Goal: Check status: Check status

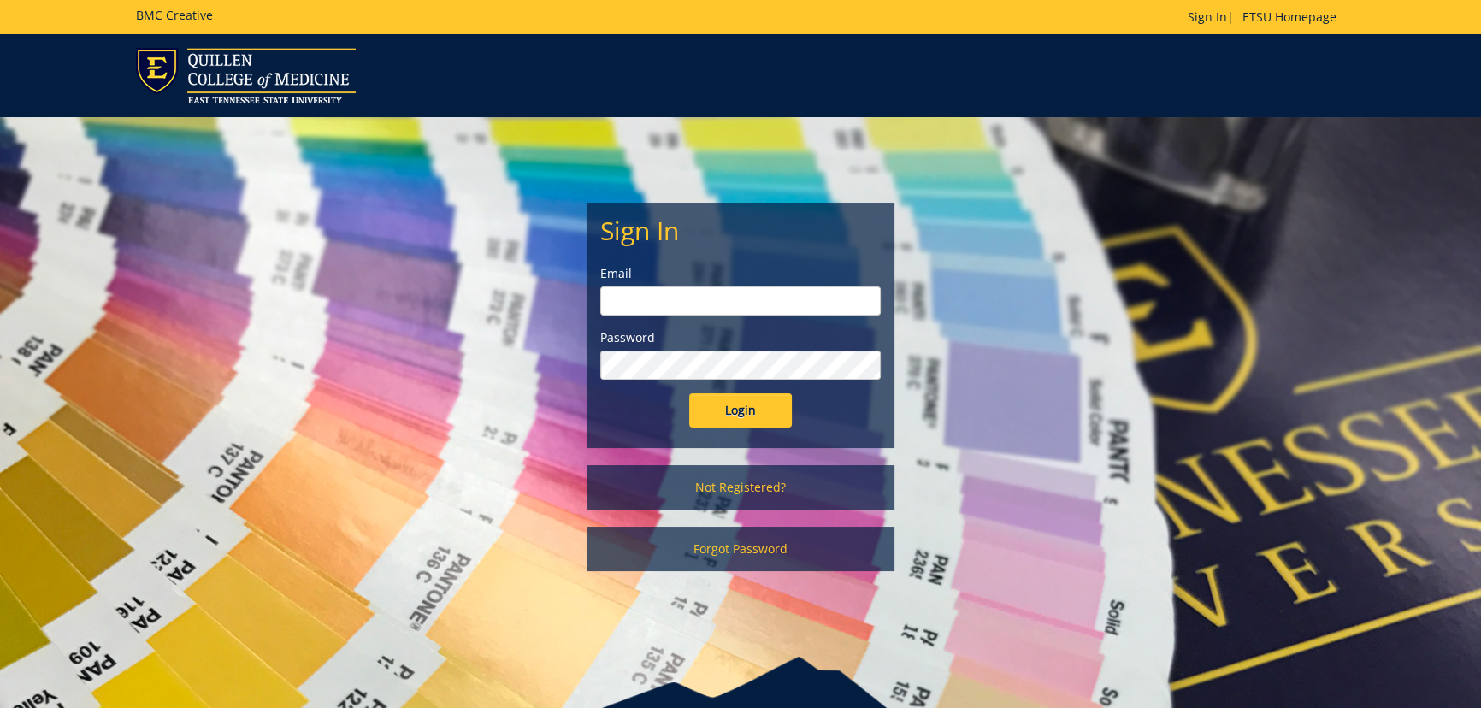
type input "[EMAIL_ADDRESS][DOMAIN_NAME]"
click at [727, 401] on input "Login" at bounding box center [740, 410] width 103 height 34
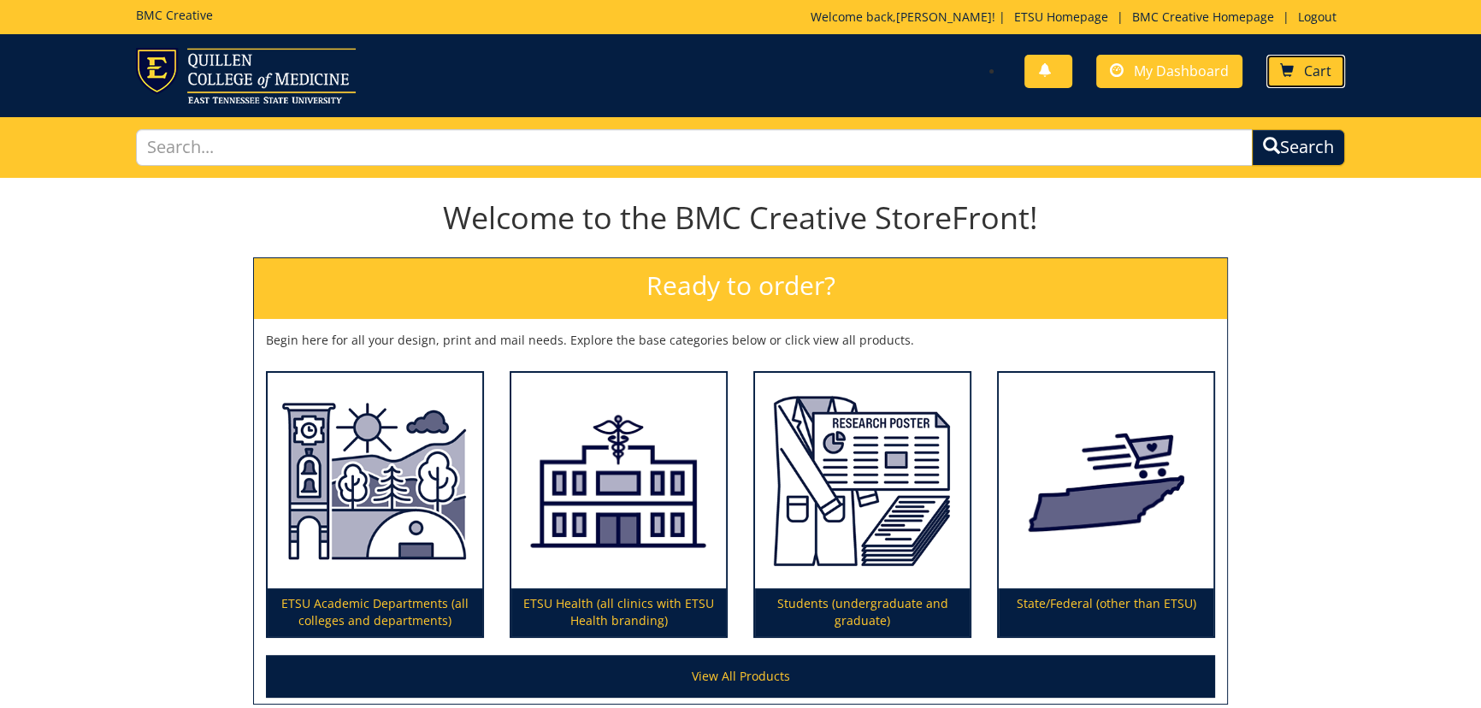
click at [1331, 73] on span "Cart" at bounding box center [1317, 71] width 27 height 19
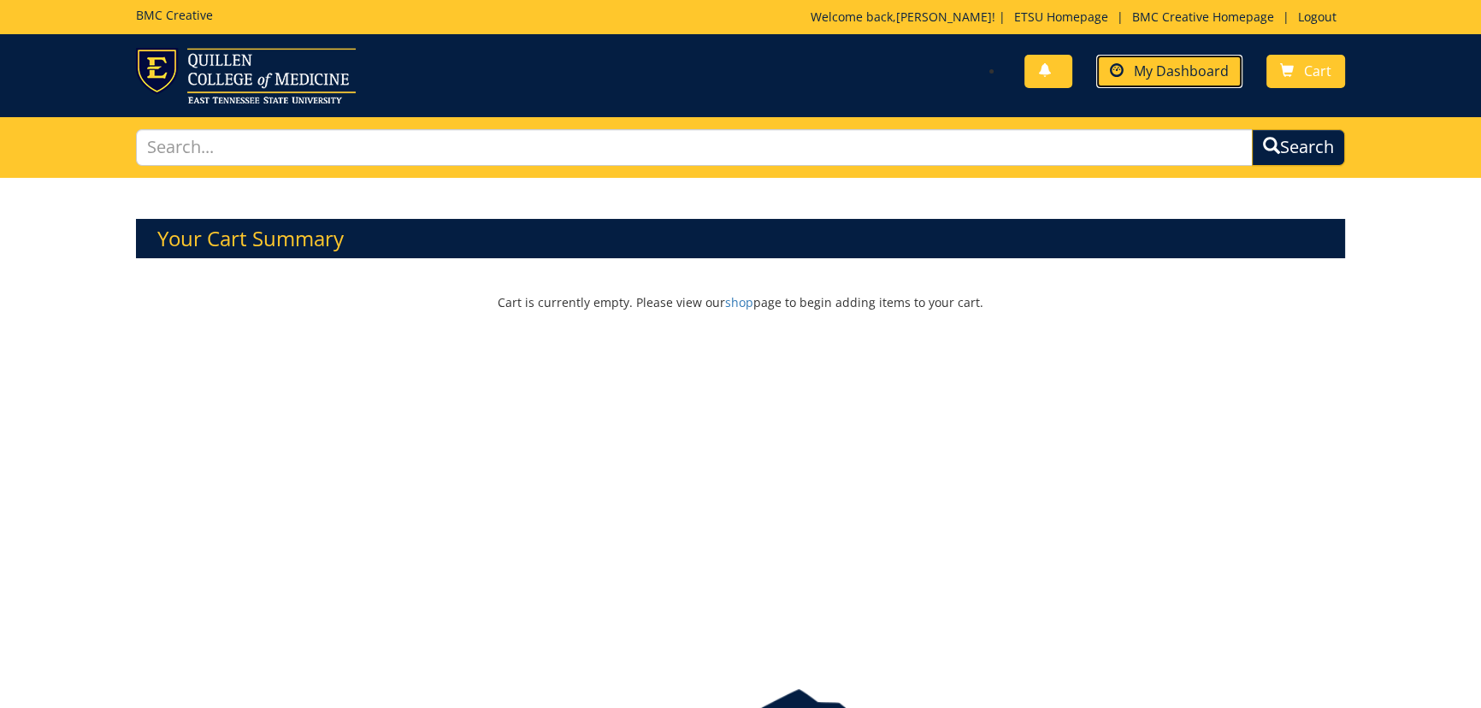
click at [1170, 68] on span "My Dashboard" at bounding box center [1181, 71] width 95 height 19
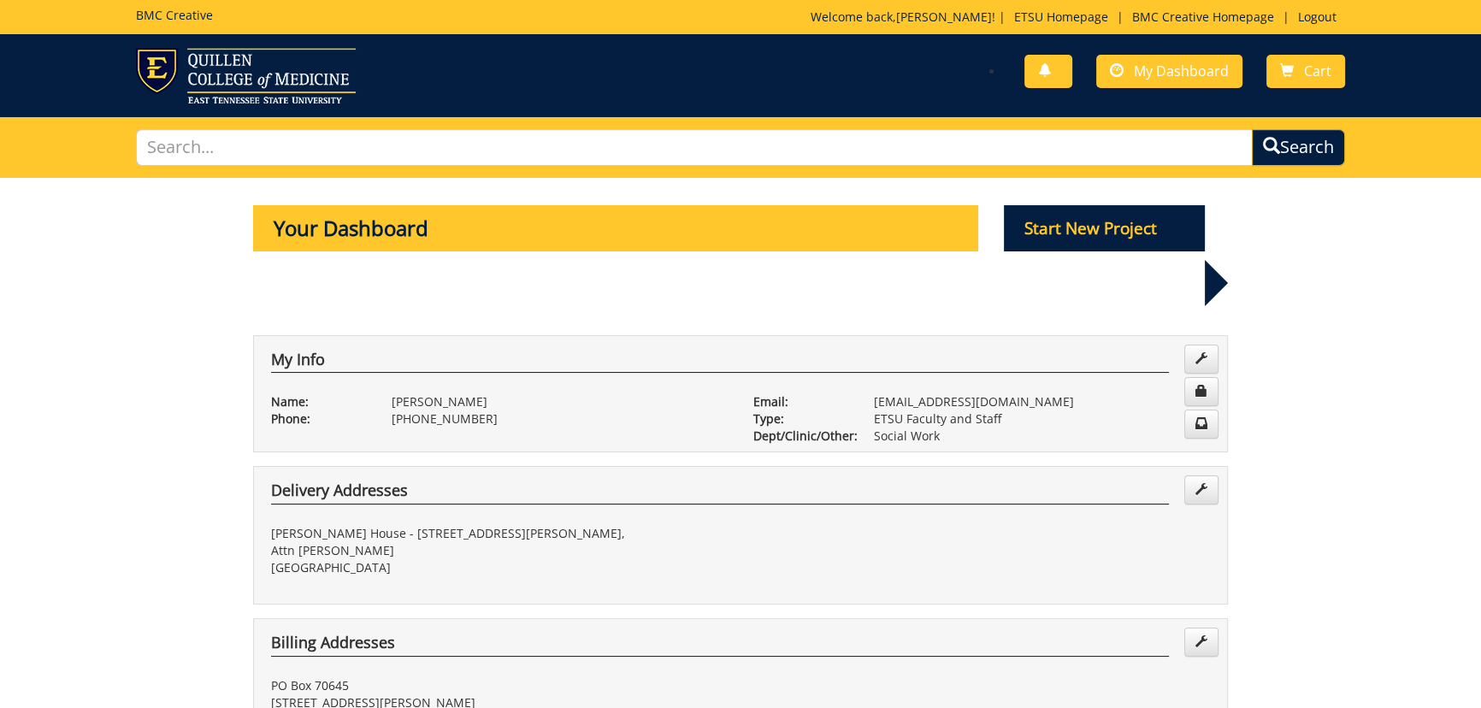
scroll to position [466, 0]
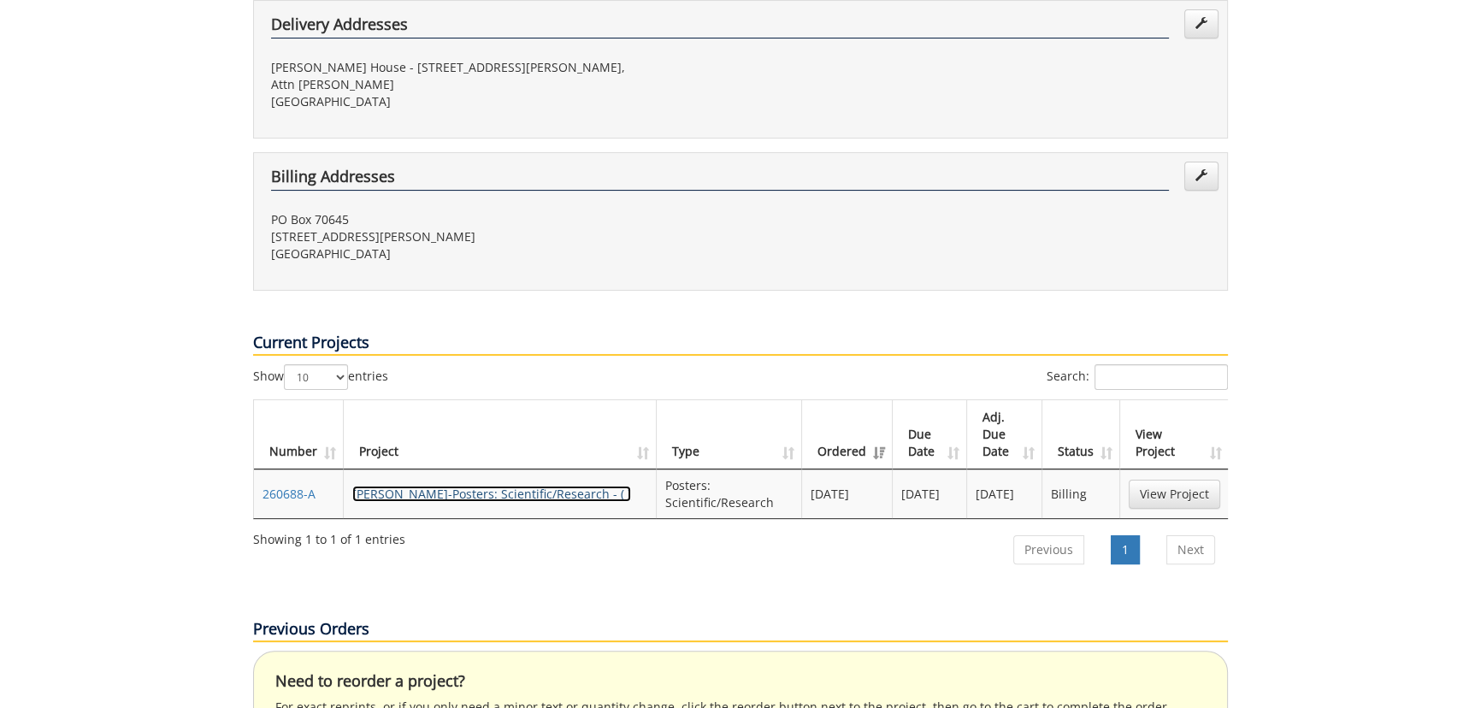
click at [499, 486] on link "JulieJohnson-Posters: Scientific/Research - ( )" at bounding box center [491, 494] width 279 height 16
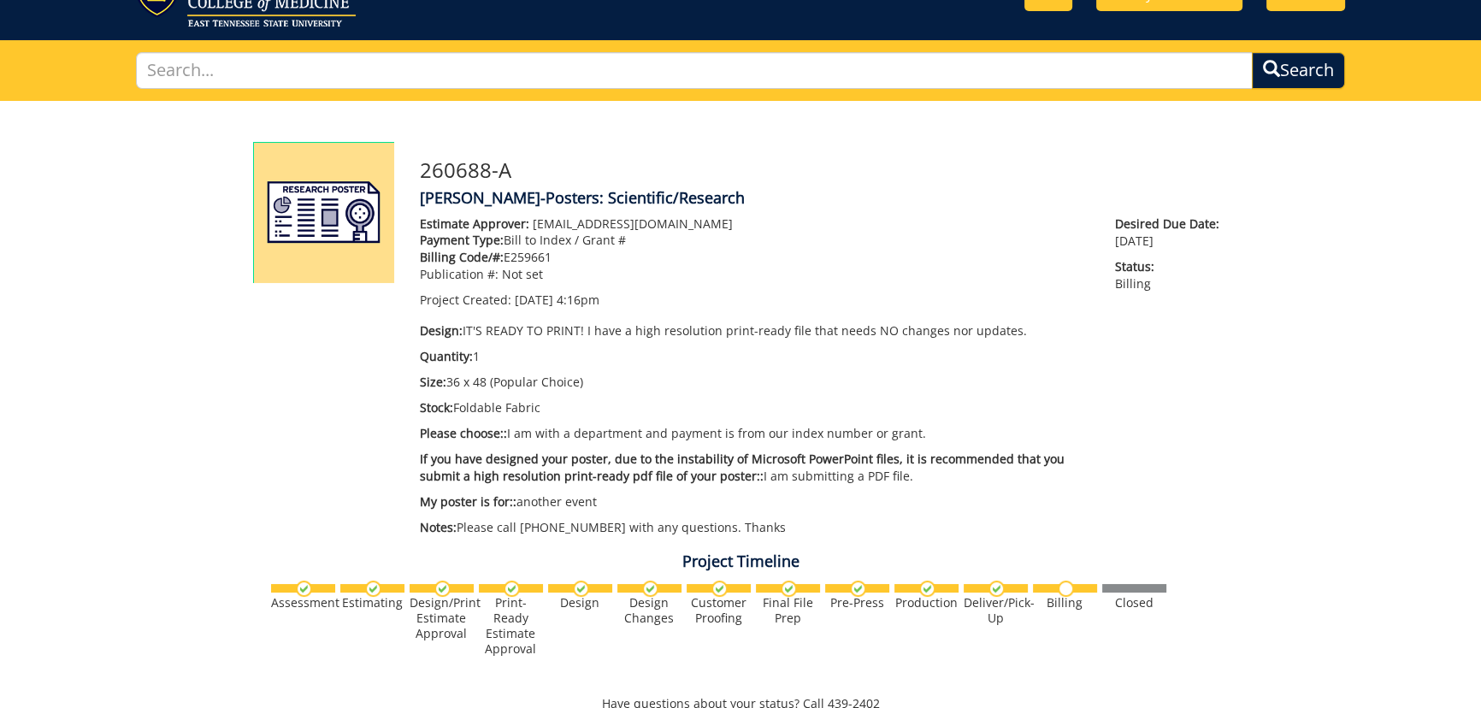
scroll to position [155, 0]
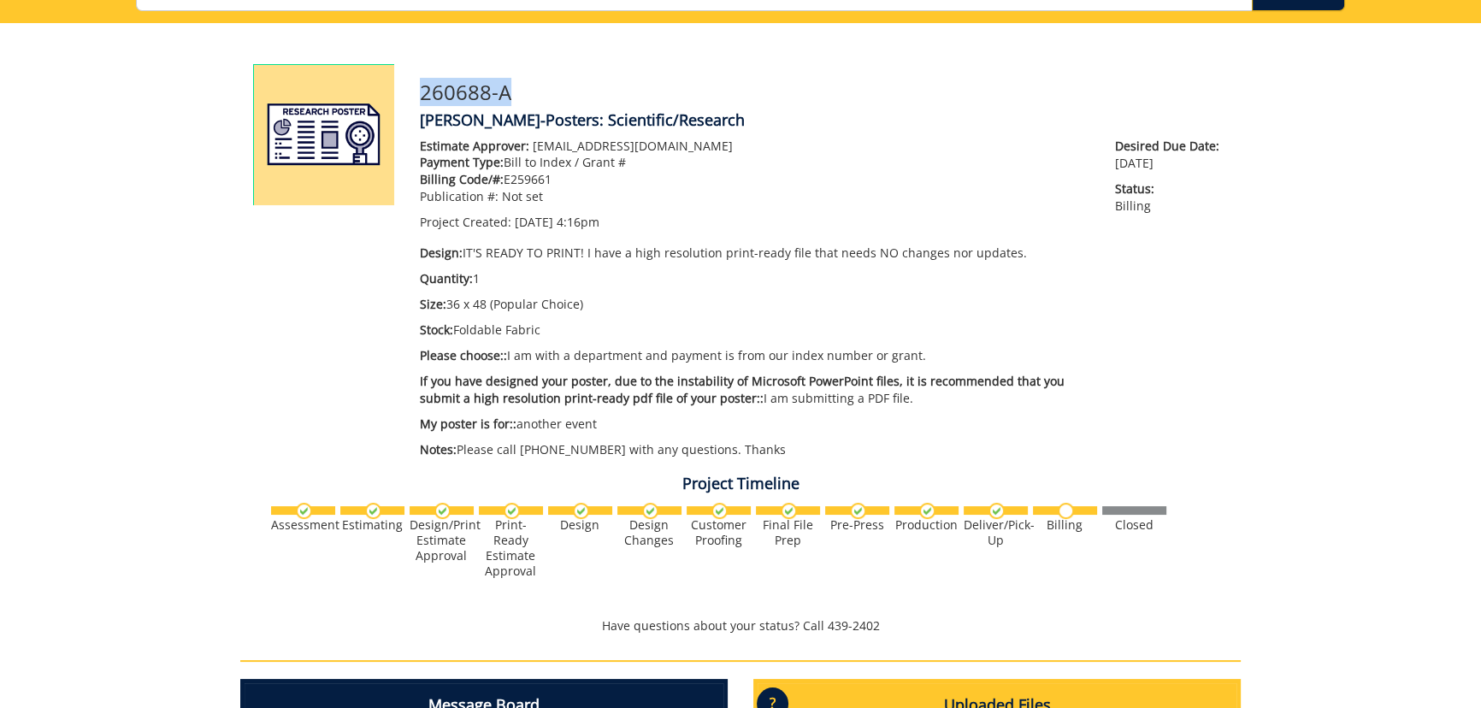
drag, startPoint x: 547, startPoint y: 91, endPoint x: 413, endPoint y: 92, distance: 134.3
click at [413, 92] on div "260688-A JulieJohnson-Posters: Scientific/Research Estimate Approver: johnsonja…" at bounding box center [824, 265] width 834 height 403
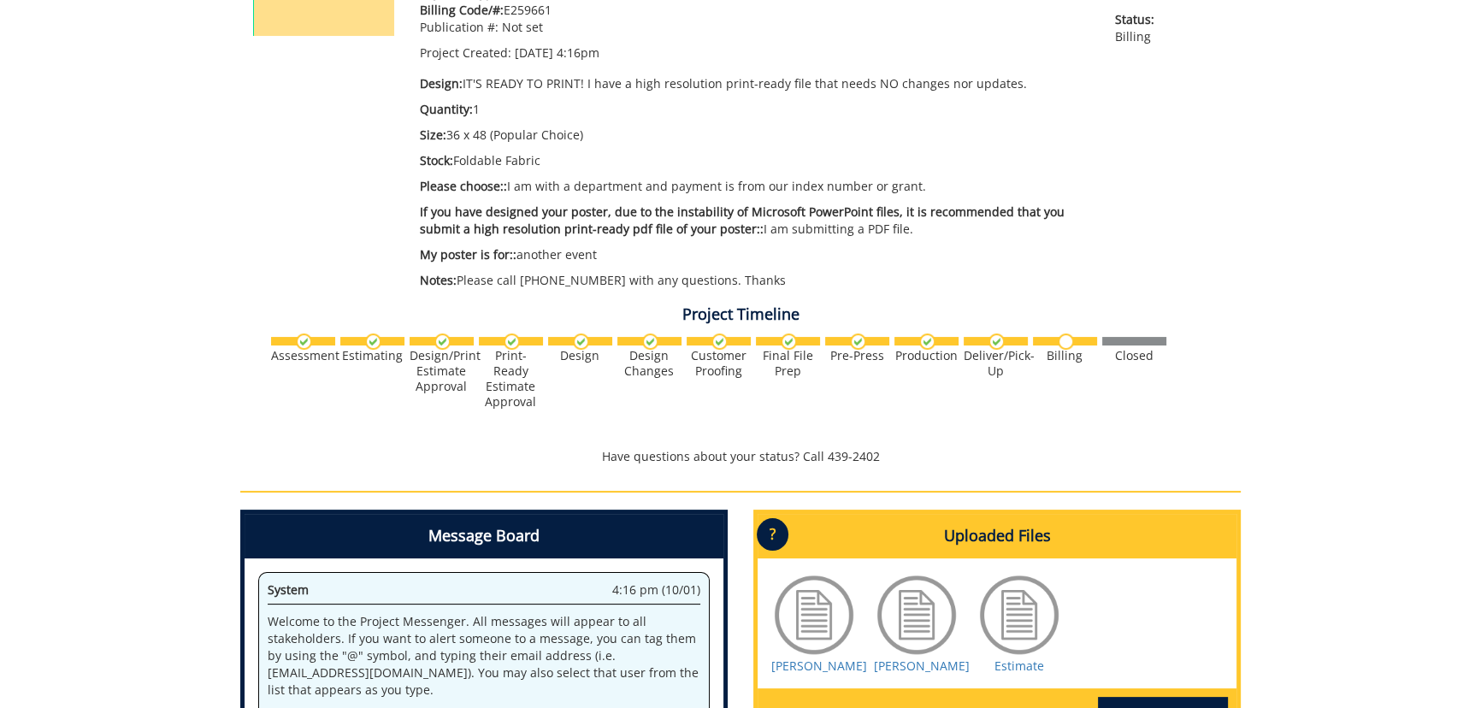
scroll to position [0, 0]
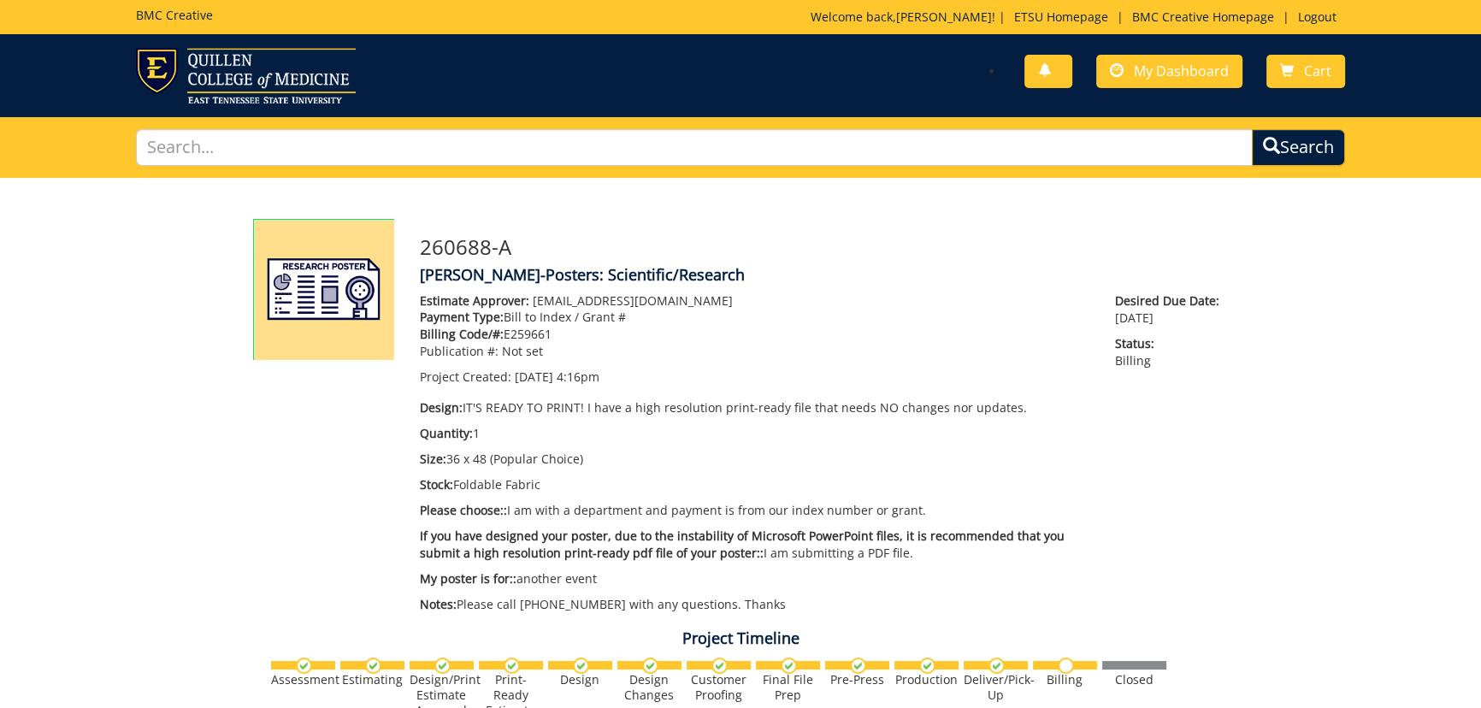
click at [483, 268] on h4 "JulieJohnson-Posters: Scientific/Research" at bounding box center [824, 275] width 808 height 17
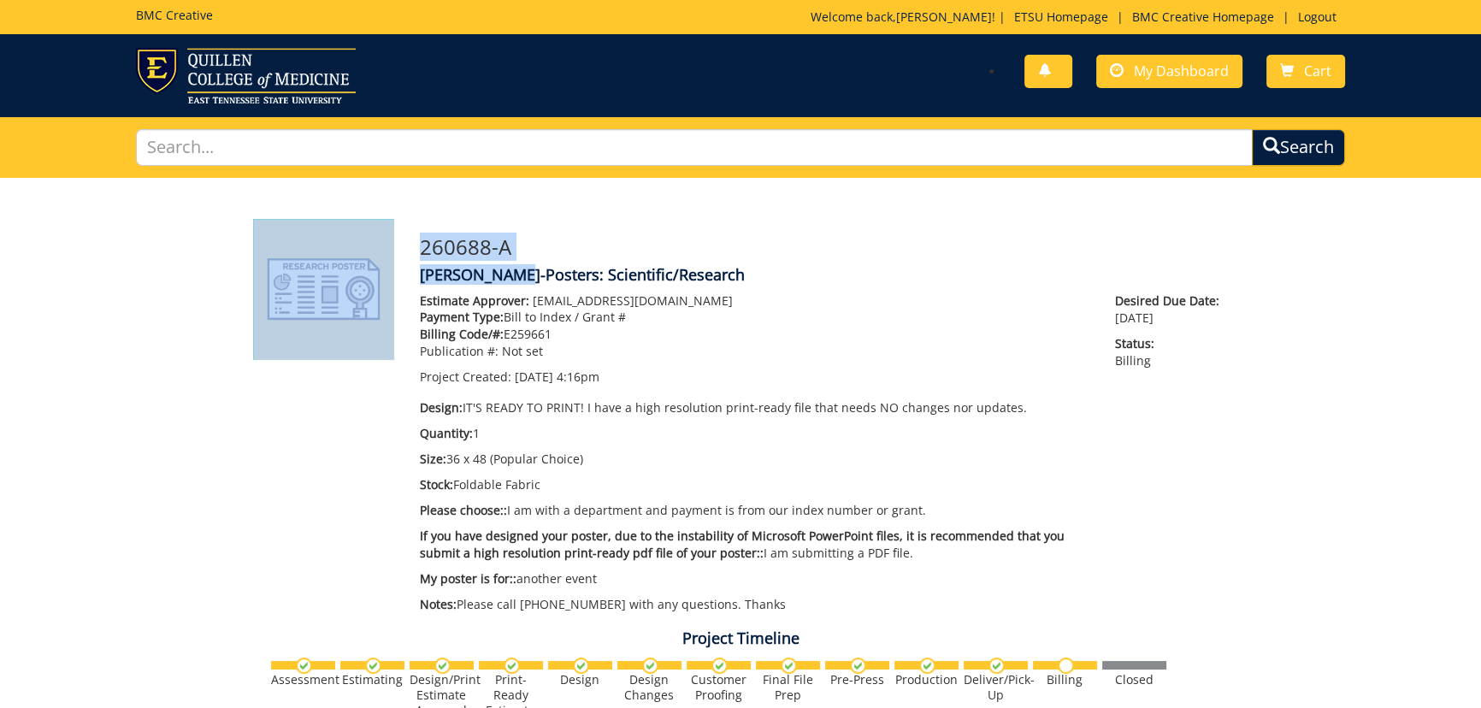
drag, startPoint x: 506, startPoint y: 274, endPoint x: 507, endPoint y: 234, distance: 39.3
click at [407, 262] on div "260688-A JulieJohnson-Posters: Scientific/Research Estimate Approver: johnsonja…" at bounding box center [824, 420] width 834 height 403
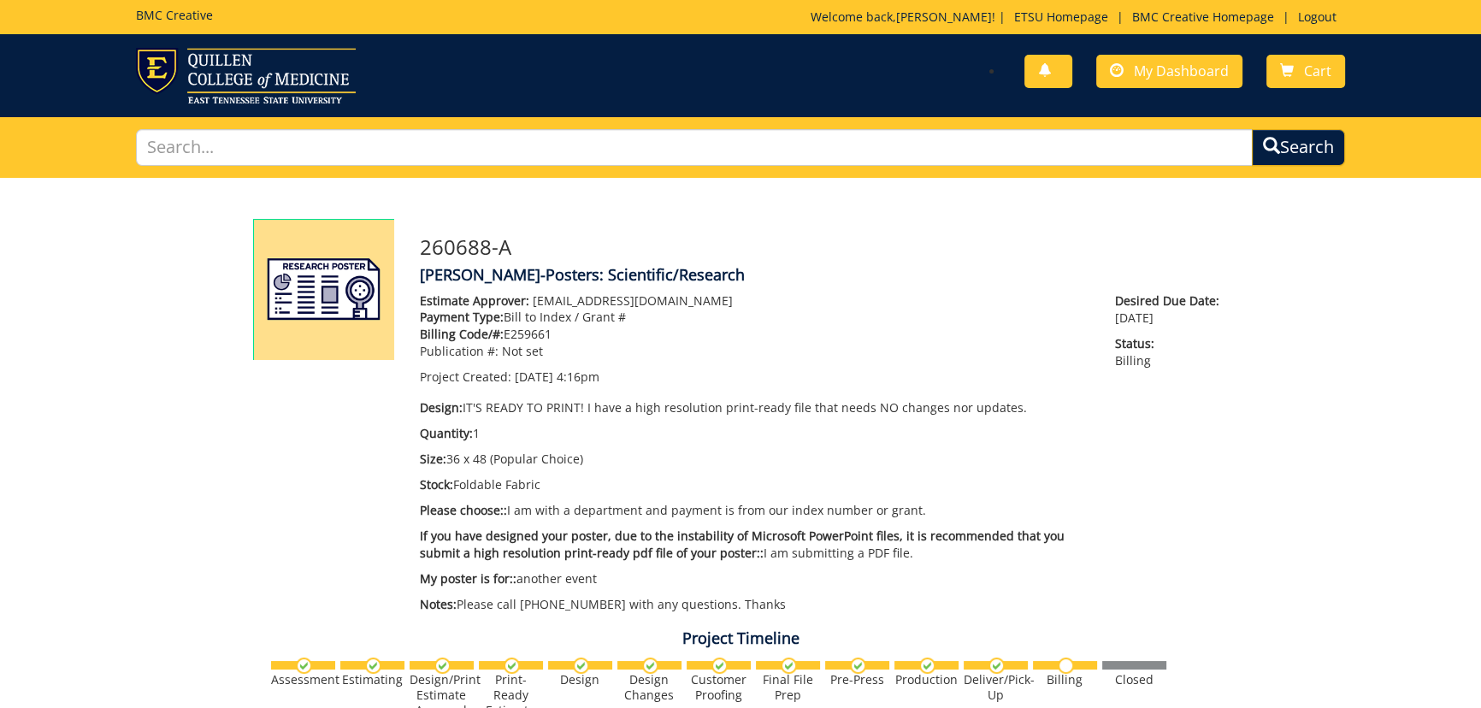
click at [540, 229] on div "260688-A JulieJohnson-Posters: Scientific/Research Estimate Approver: johnsonja…" at bounding box center [824, 420] width 834 height 403
click at [735, 281] on h4 "JulieJohnson-Posters: Scientific/Research" at bounding box center [824, 275] width 808 height 17
click at [697, 299] on p "Estimate Approver: johnsonja16@etsu.edu" at bounding box center [755, 300] width 670 height 17
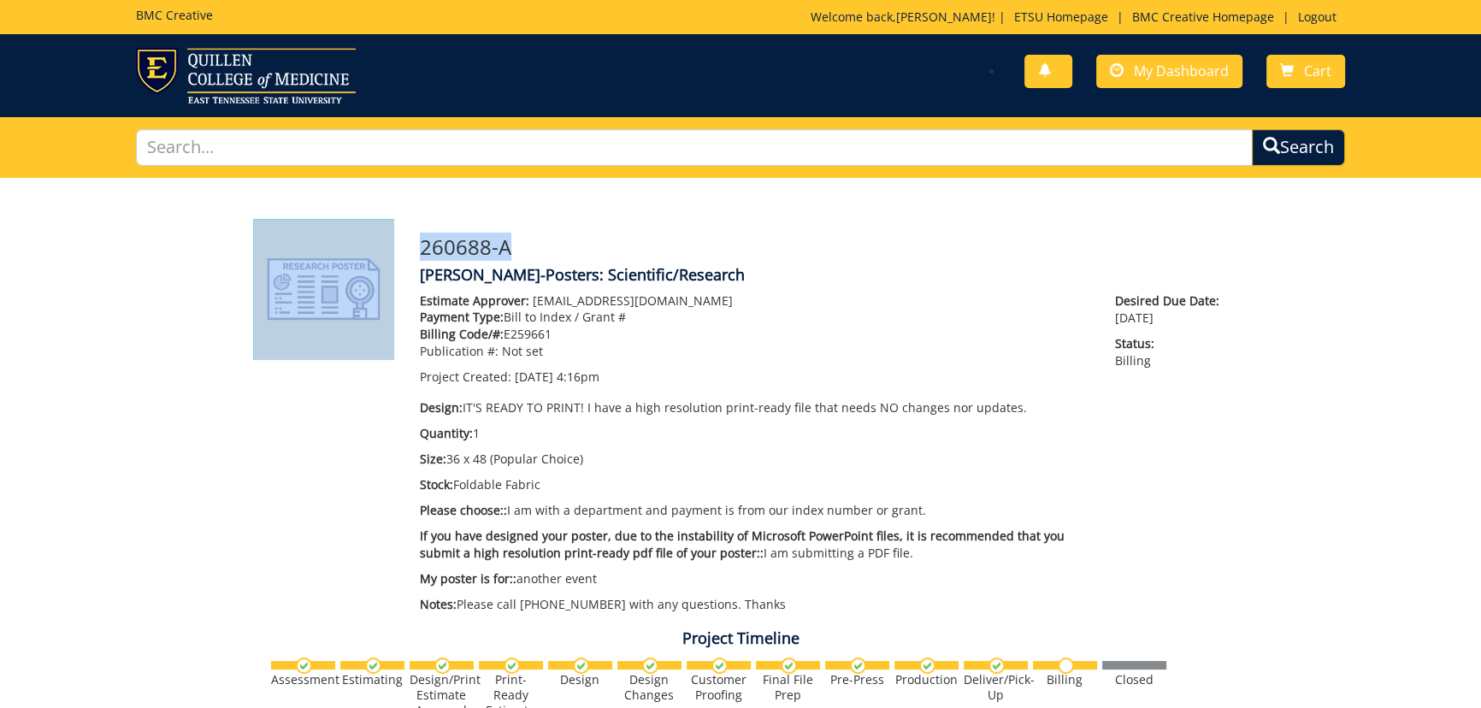
drag, startPoint x: 515, startPoint y: 246, endPoint x: 367, endPoint y: 239, distance: 148.1
click at [428, 246] on h3 "260688-A" at bounding box center [824, 247] width 808 height 22
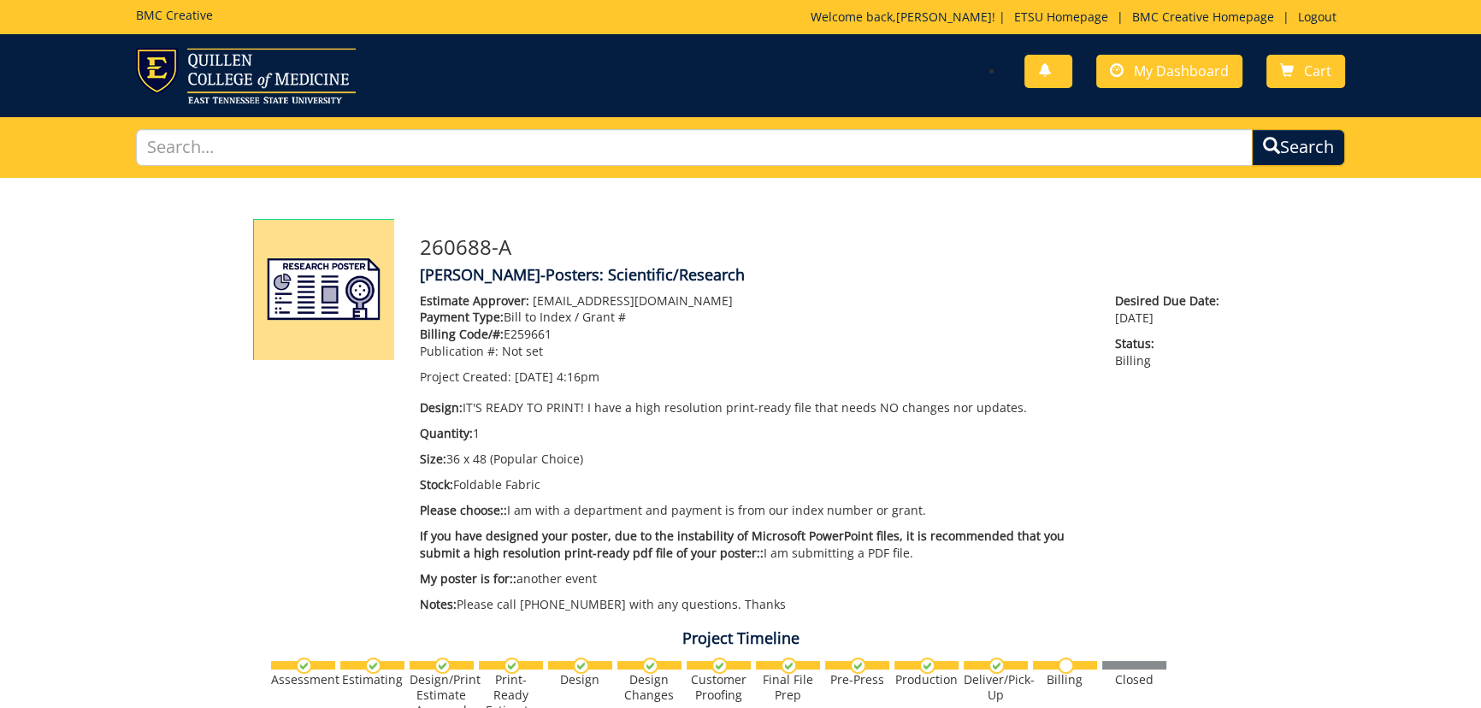
click at [438, 242] on h3 "260688-A" at bounding box center [824, 247] width 808 height 22
click at [516, 240] on h3 "260688-A" at bounding box center [824, 247] width 808 height 22
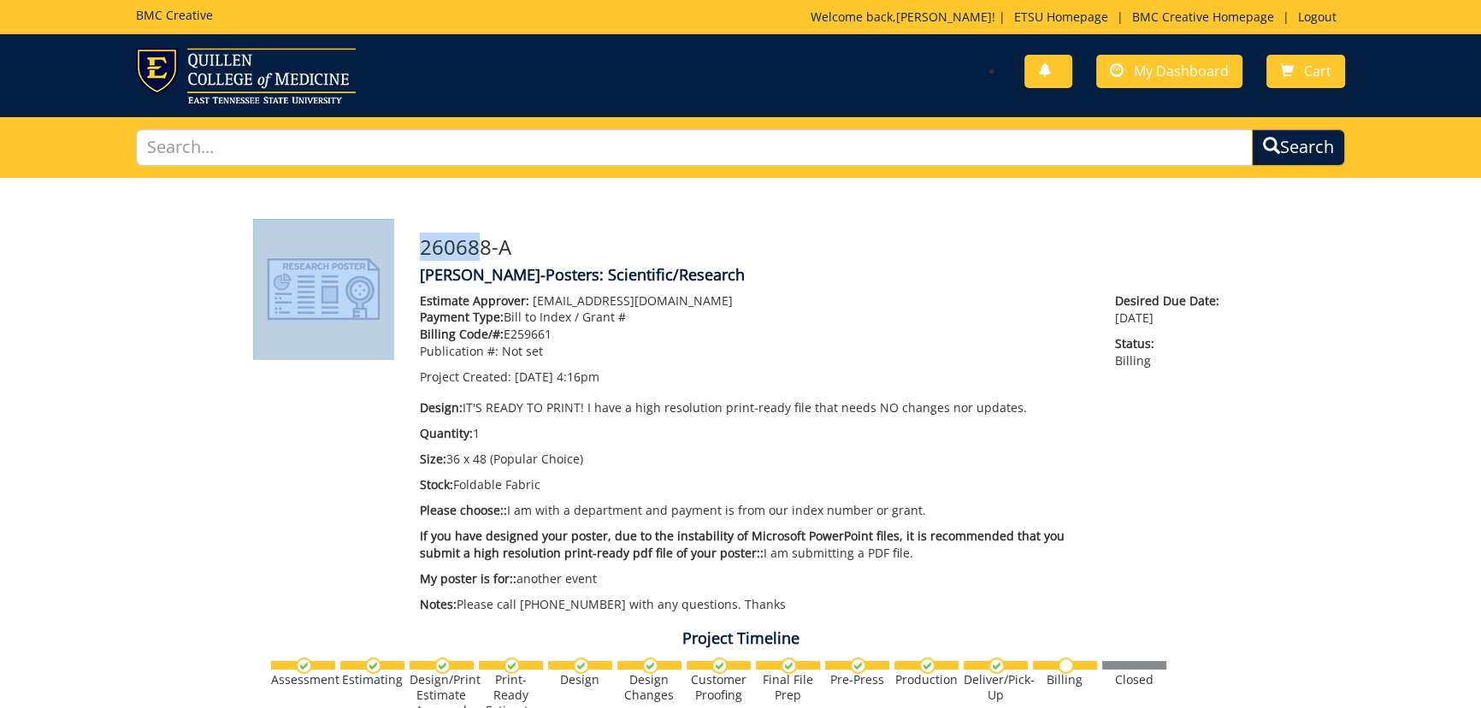
drag, startPoint x: 391, startPoint y: 241, endPoint x: 381, endPoint y: 241, distance: 10.3
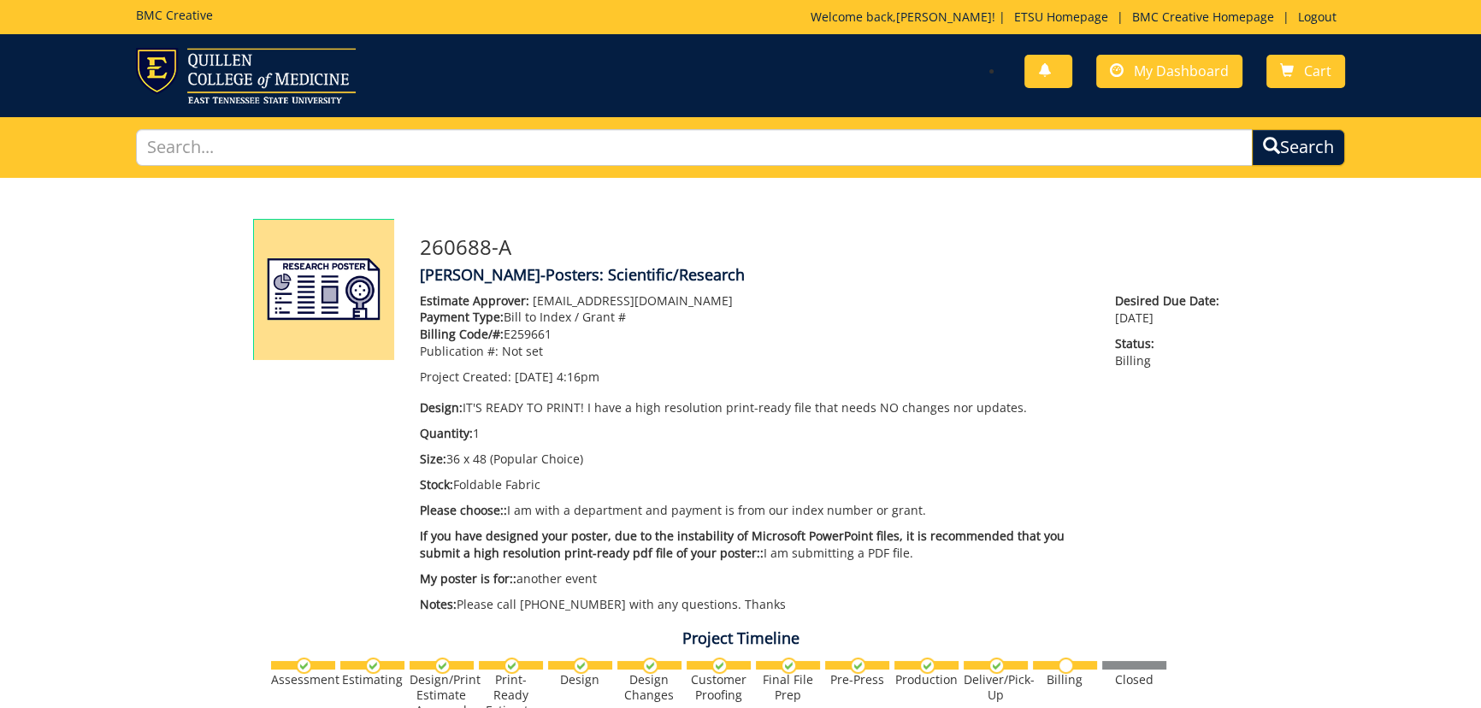
click at [575, 255] on h3 "260688-A" at bounding box center [824, 247] width 808 height 22
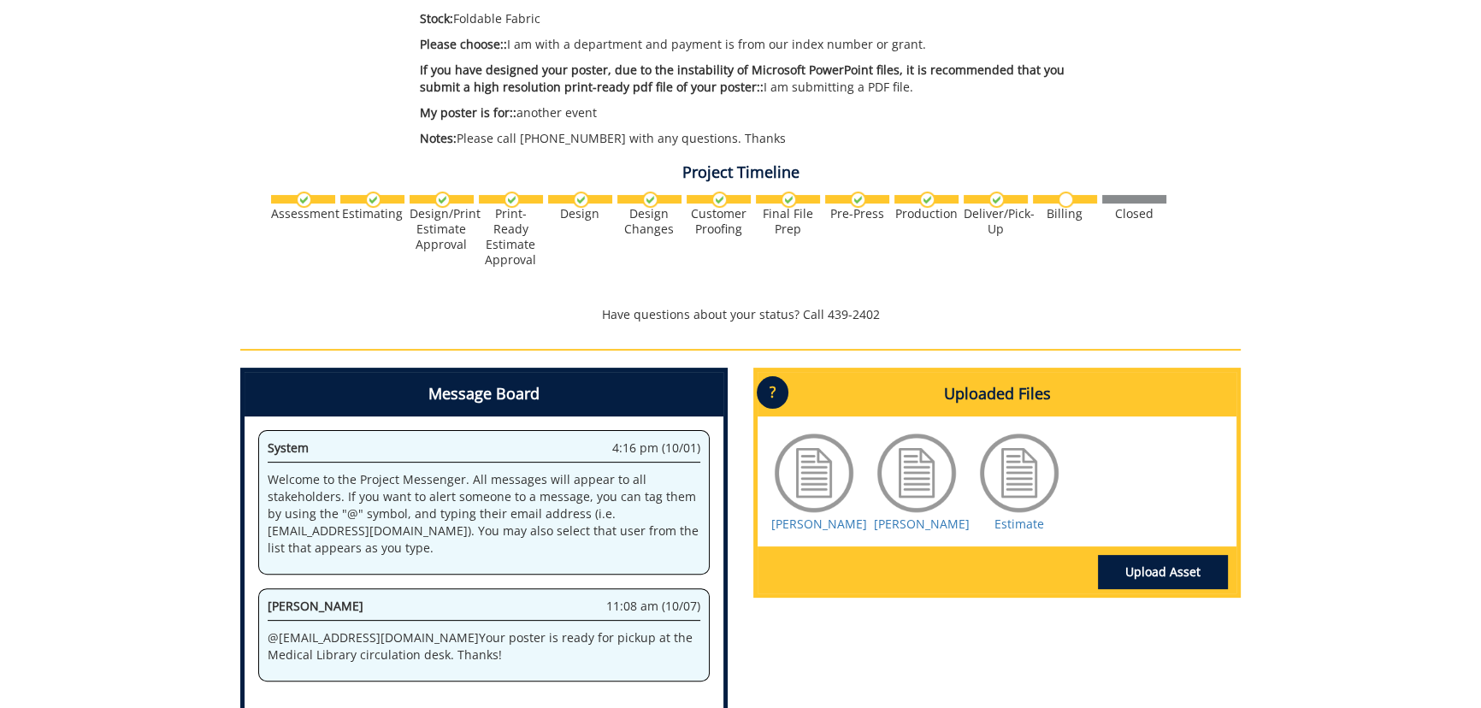
scroll to position [712, 0]
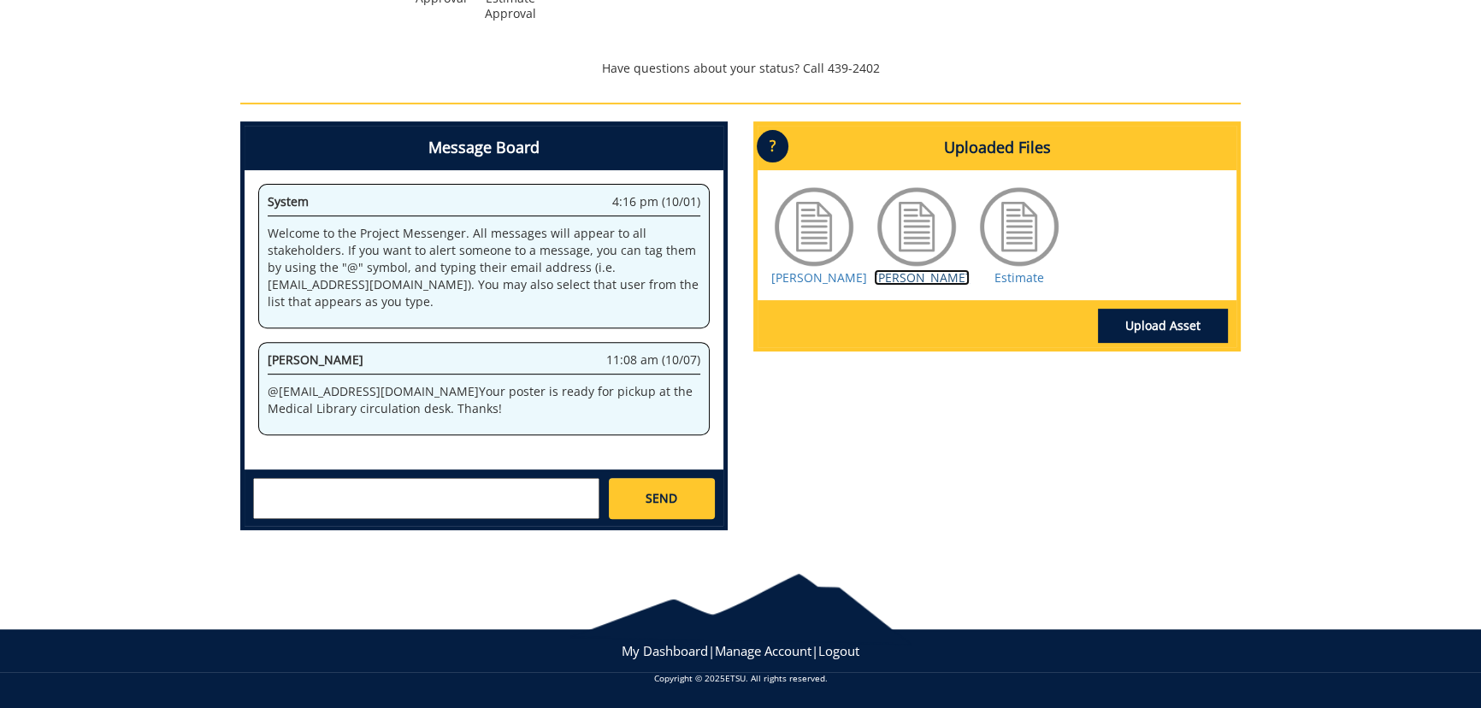
click at [927, 280] on link "Trull Gilreath" at bounding box center [922, 277] width 96 height 16
